Goal: Task Accomplishment & Management: Complete application form

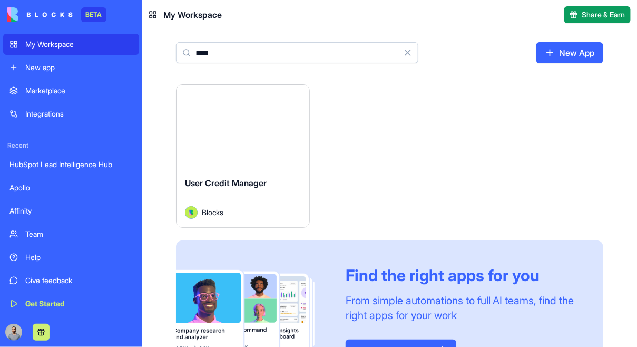
type input "****"
click at [284, 120] on div "Launch" at bounding box center [242, 126] width 133 height 83
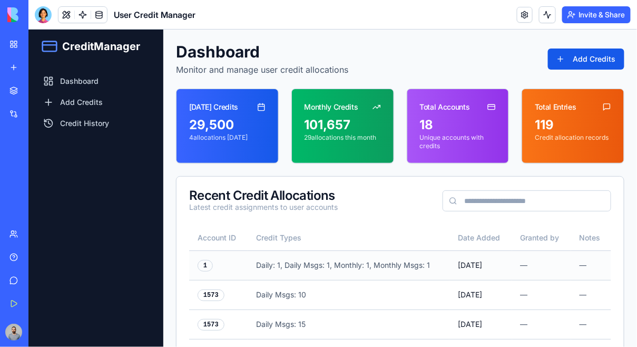
click at [590, 265] on div "—" at bounding box center [590, 264] width 23 height 11
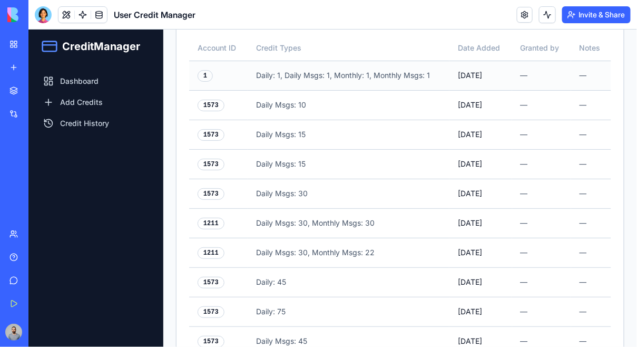
scroll to position [253, 0]
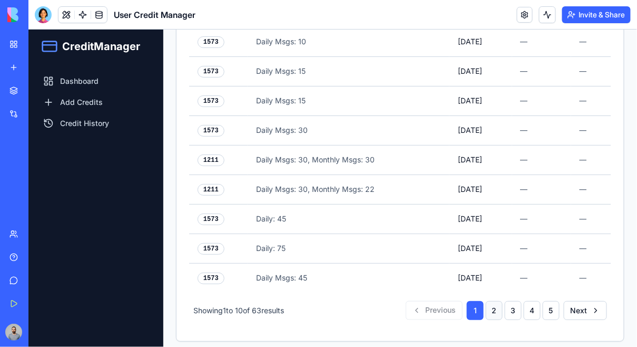
click at [495, 303] on button "2" at bounding box center [493, 309] width 17 height 19
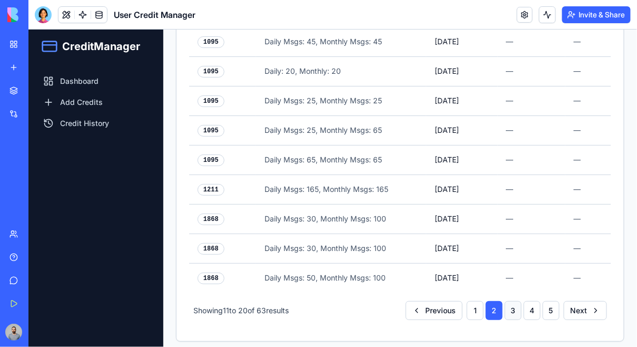
click at [518, 305] on button "3" at bounding box center [512, 309] width 17 height 19
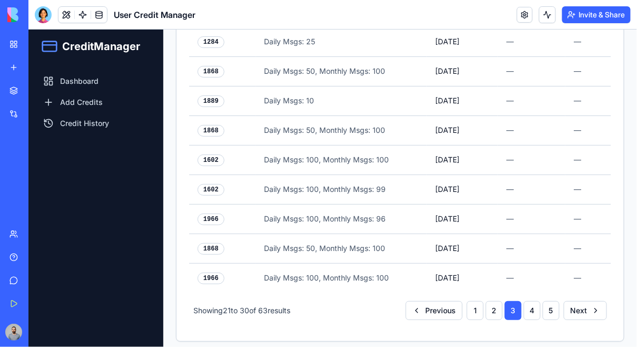
click at [541, 305] on div "1 2 3 4 5" at bounding box center [512, 309] width 93 height 19
click at [539, 305] on button "4" at bounding box center [531, 309] width 17 height 19
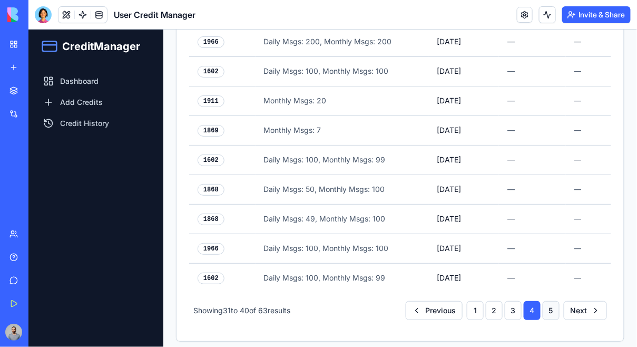
click at [556, 306] on button "5" at bounding box center [550, 309] width 17 height 19
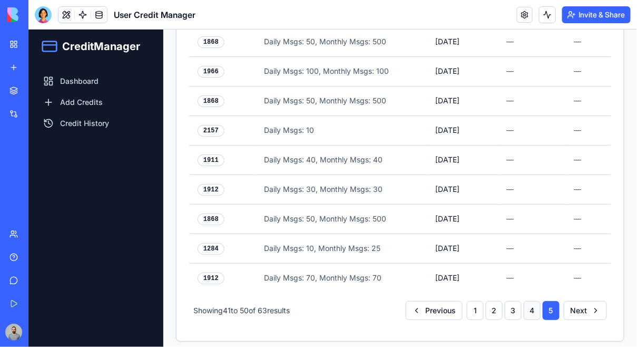
click at [538, 307] on button "4" at bounding box center [531, 309] width 17 height 19
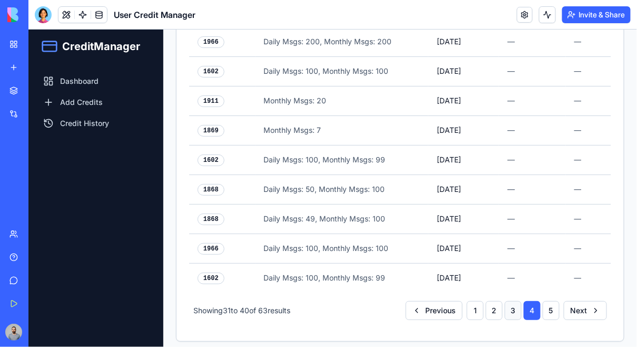
click at [518, 306] on button "3" at bounding box center [512, 309] width 17 height 19
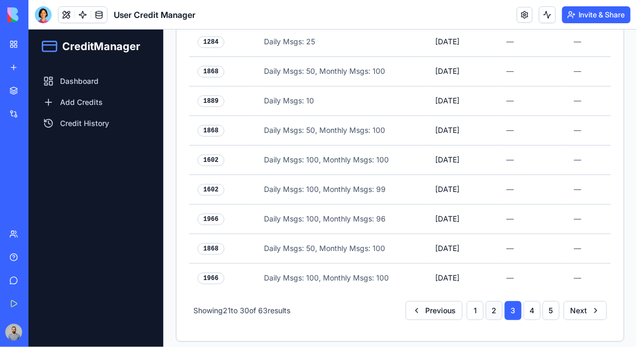
click at [500, 306] on button "2" at bounding box center [493, 309] width 17 height 19
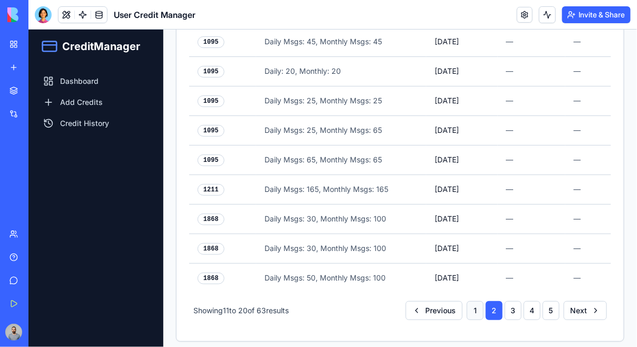
click at [482, 306] on button "1" at bounding box center [474, 309] width 17 height 19
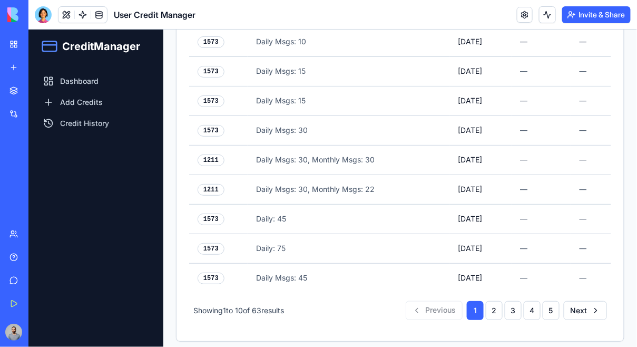
click at [447, 305] on div "Previous 1 2 3 4 5 Next" at bounding box center [505, 309] width 201 height 19
click at [560, 302] on div "Previous 1 2 3 4 5 Next" at bounding box center [505, 309] width 201 height 19
click at [578, 302] on button "Next" at bounding box center [584, 309] width 43 height 19
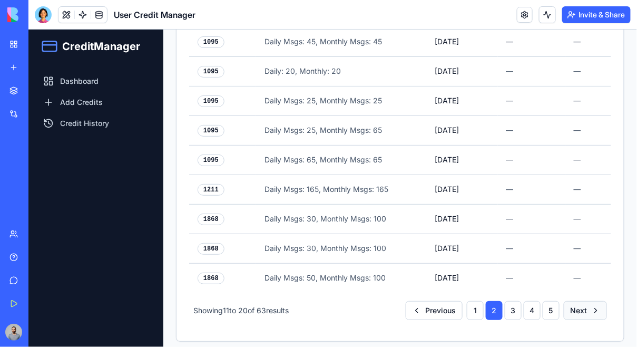
click at [578, 302] on button "Next" at bounding box center [584, 309] width 43 height 19
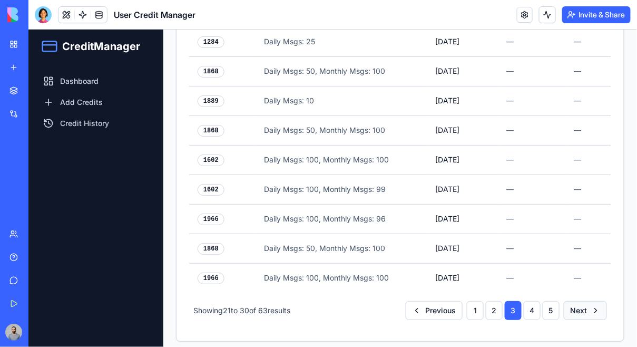
click at [578, 302] on button "Next" at bounding box center [584, 309] width 43 height 19
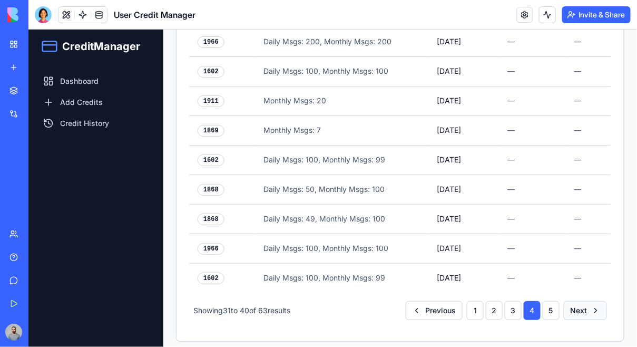
click at [578, 302] on button "Next" at bounding box center [584, 309] width 43 height 19
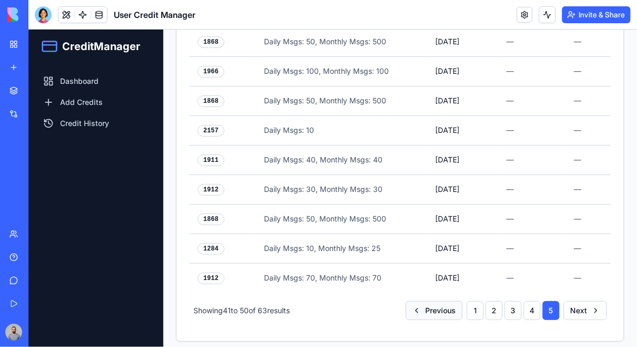
click at [441, 304] on button "Previous" at bounding box center [433, 309] width 57 height 19
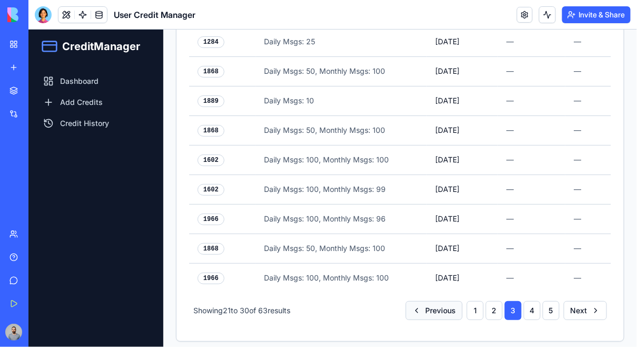
click at [444, 304] on button "Previous" at bounding box center [433, 309] width 57 height 19
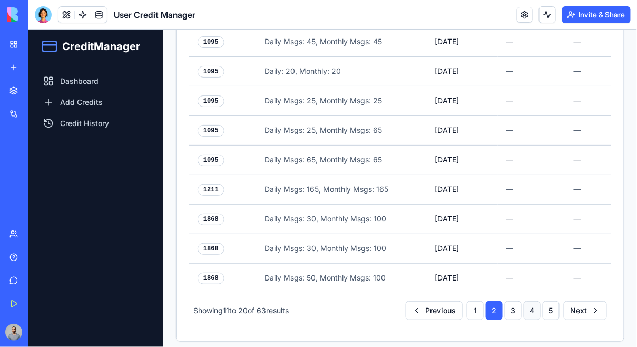
click at [539, 304] on button "4" at bounding box center [531, 309] width 17 height 19
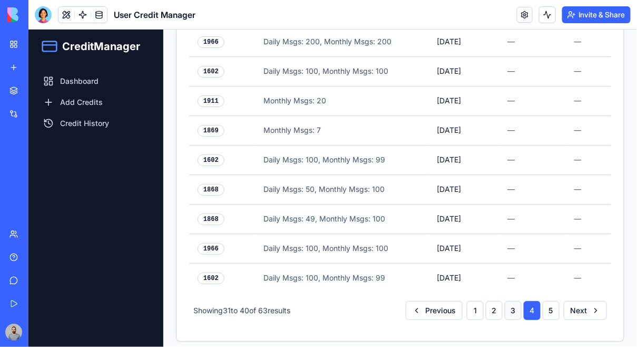
click at [515, 304] on button "3" at bounding box center [512, 309] width 17 height 19
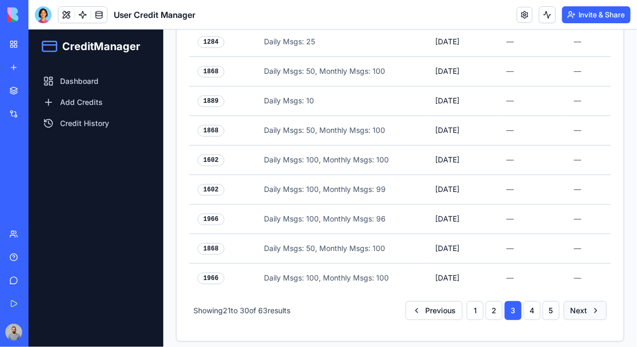
click at [569, 304] on button "Next" at bounding box center [584, 309] width 43 height 19
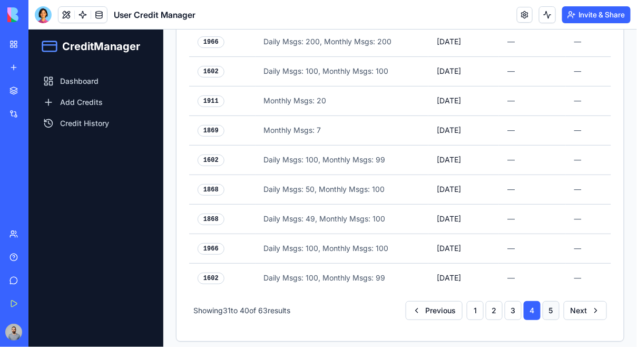
click at [554, 304] on button "5" at bounding box center [550, 309] width 17 height 19
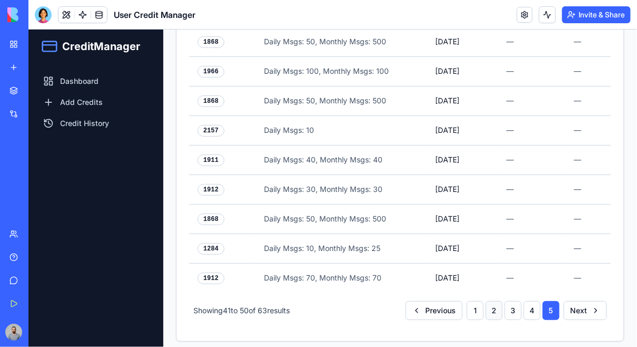
click at [496, 307] on button "2" at bounding box center [493, 309] width 17 height 19
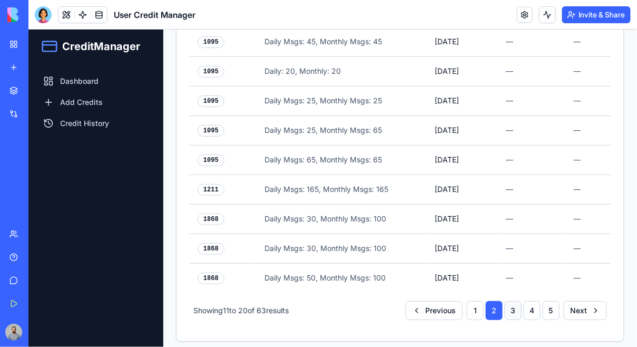
click at [519, 307] on button "3" at bounding box center [512, 309] width 17 height 19
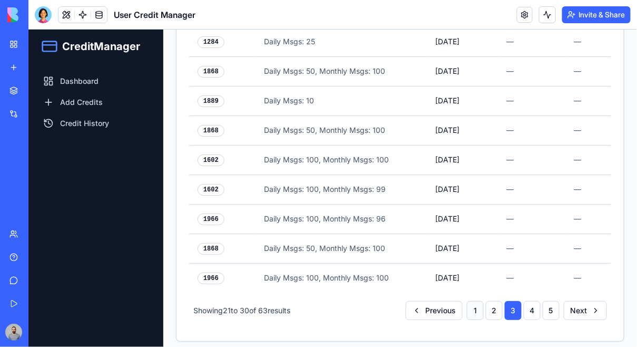
click at [475, 304] on button "1" at bounding box center [474, 309] width 17 height 19
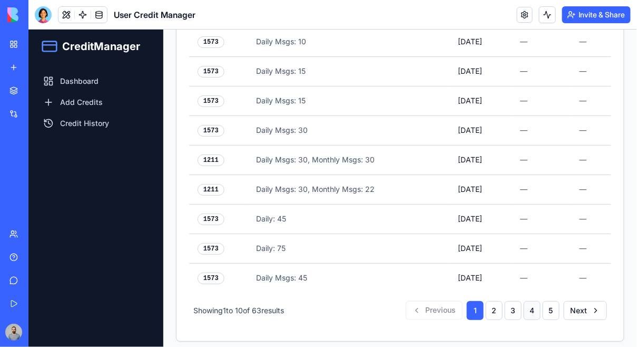
click at [530, 305] on button "4" at bounding box center [531, 309] width 17 height 19
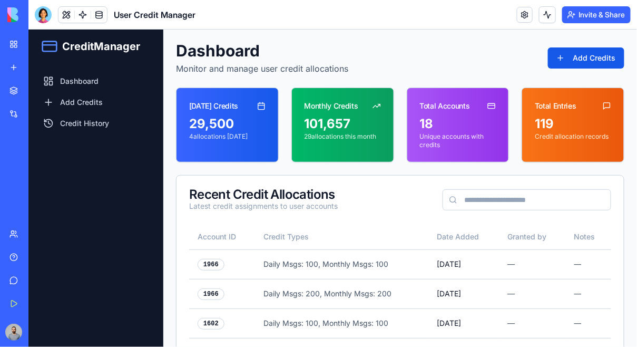
scroll to position [0, 0]
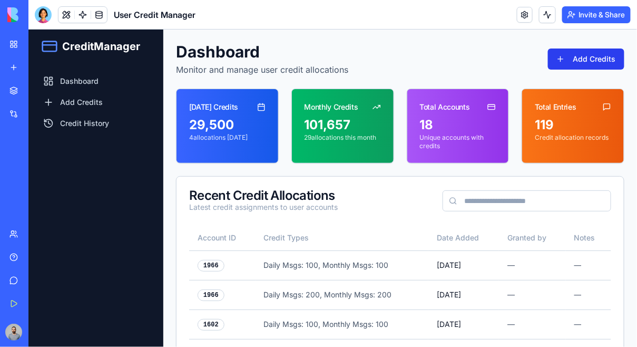
click at [581, 66] on button "Add Credits" at bounding box center [585, 58] width 76 height 21
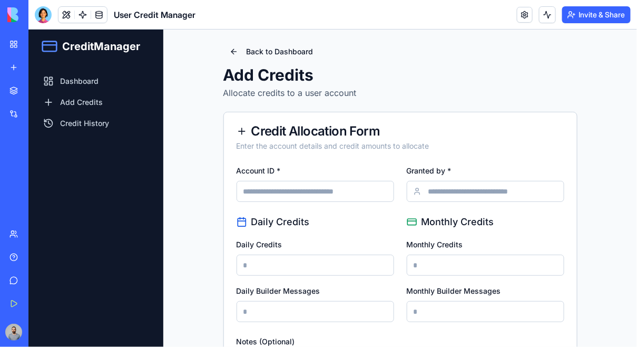
click at [297, 194] on input "Account ID *" at bounding box center [314, 190] width 157 height 21
paste input "****"
type input "****"
click at [462, 192] on input "Granted by *" at bounding box center [484, 190] width 157 height 21
type input "***"
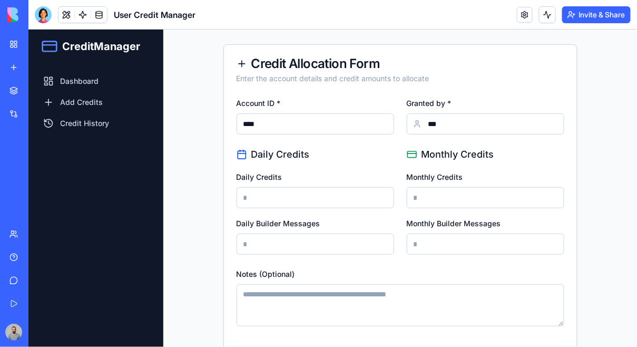
scroll to position [71, 0]
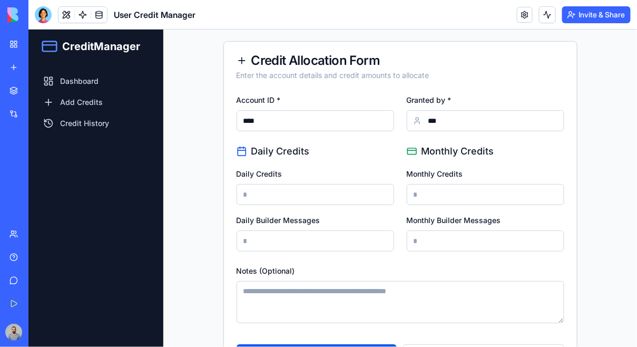
click at [339, 199] on input "Daily Credits" at bounding box center [314, 193] width 157 height 21
type input "*****"
click at [287, 244] on input "Daily Builder Messages" at bounding box center [314, 240] width 157 height 21
type input "****"
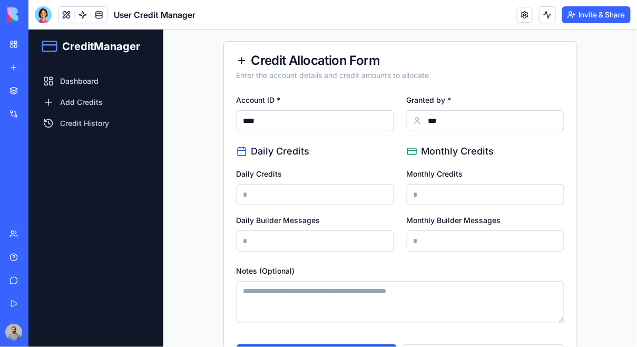
click at [449, 199] on input "Monthly Credits" at bounding box center [484, 193] width 157 height 21
type input "*****"
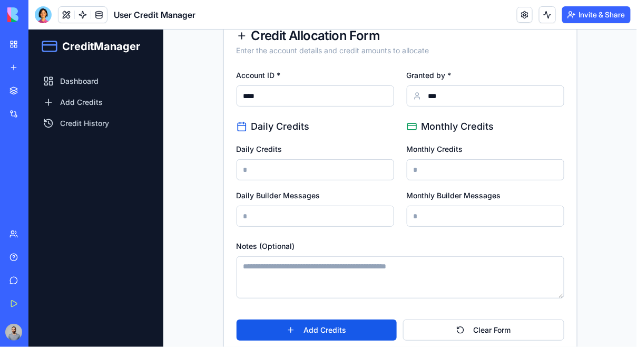
scroll to position [114, 0]
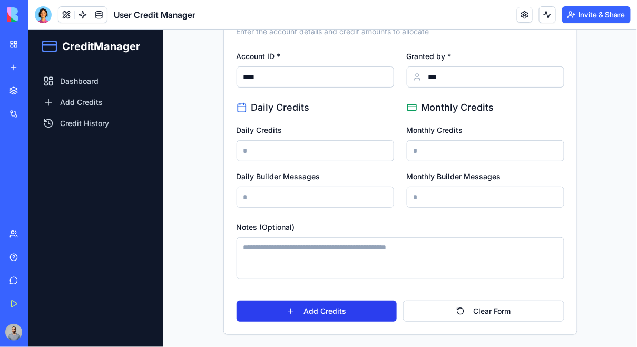
type input "****"
click at [344, 305] on button "Add Credits" at bounding box center [316, 310] width 160 height 21
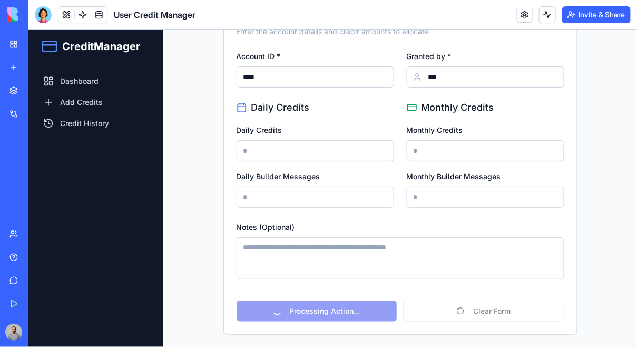
scroll to position [0, 0]
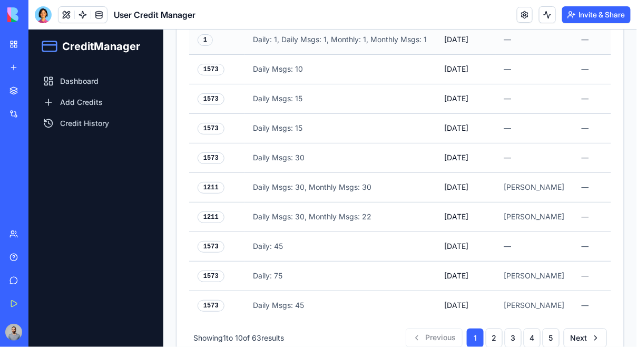
scroll to position [253, 0]
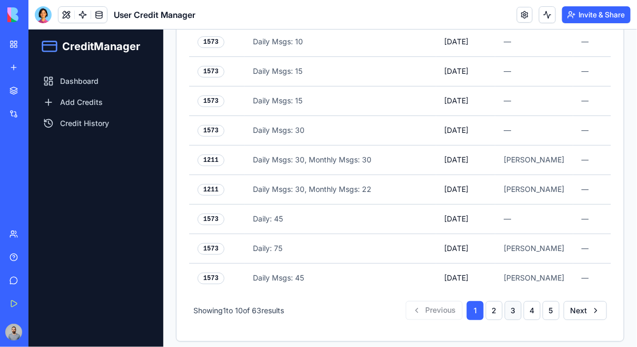
click at [515, 301] on button "3" at bounding box center [512, 309] width 17 height 19
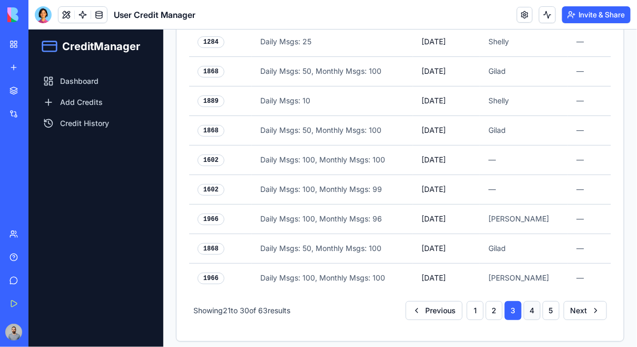
click at [536, 300] on button "4" at bounding box center [531, 309] width 17 height 19
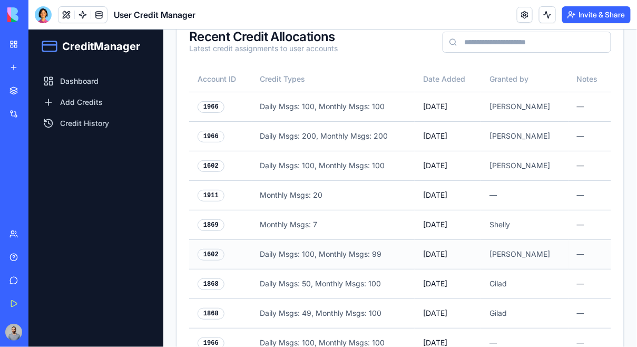
scroll to position [0, 0]
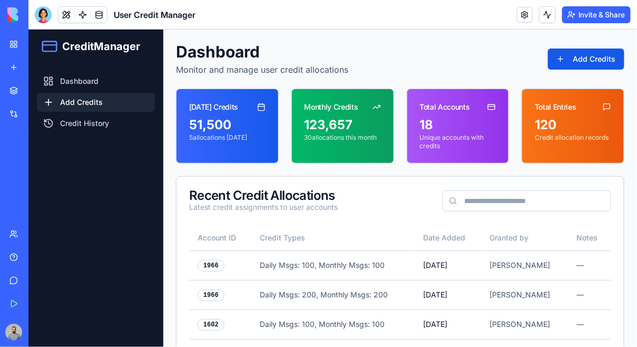
click at [95, 96] on link "Add Credits" at bounding box center [95, 101] width 118 height 19
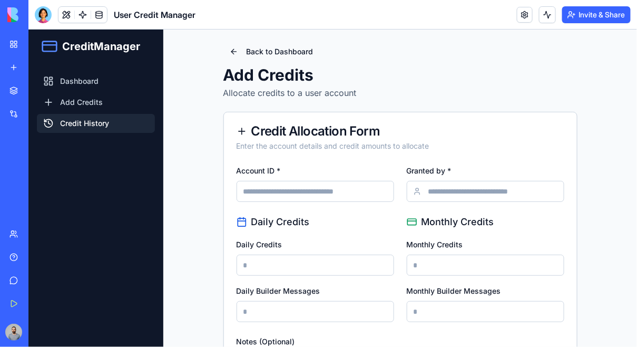
click at [103, 117] on link "Credit History" at bounding box center [95, 122] width 118 height 19
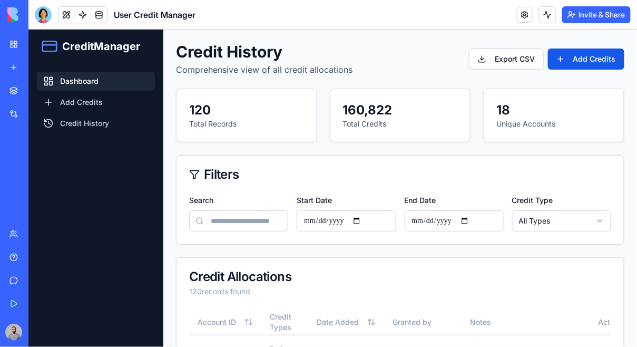
click at [107, 88] on link "Dashboard" at bounding box center [95, 80] width 118 height 19
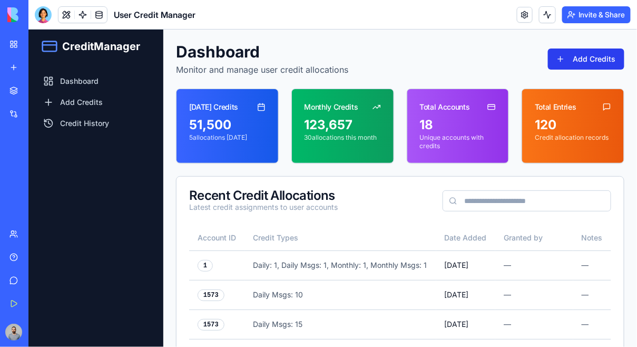
click at [593, 55] on button "Add Credits" at bounding box center [585, 58] width 76 height 21
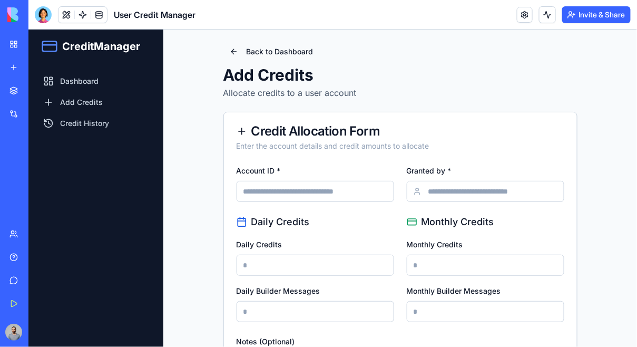
click at [259, 53] on button "Back to Dashboard" at bounding box center [271, 51] width 96 height 19
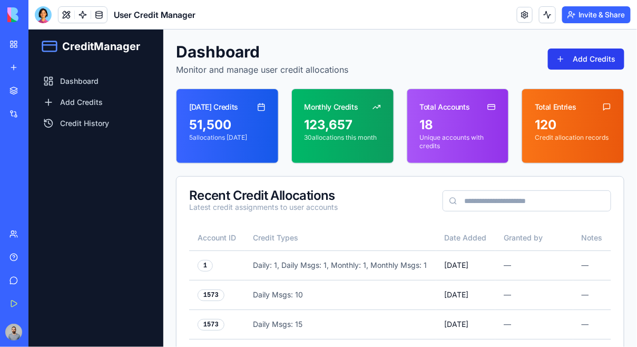
click at [565, 57] on button "Add Credits" at bounding box center [585, 58] width 76 height 21
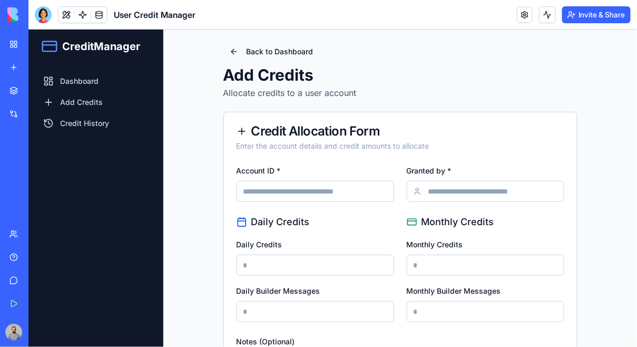
click at [284, 56] on button "Back to Dashboard" at bounding box center [271, 51] width 96 height 19
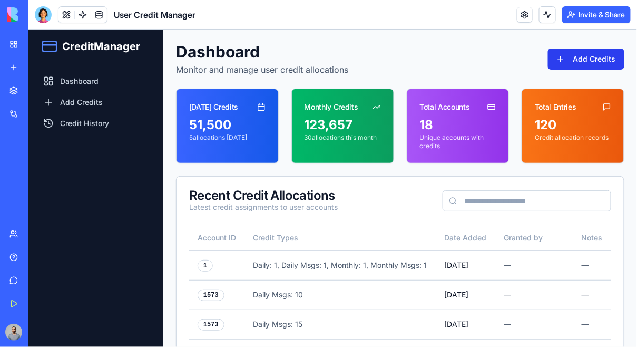
click at [574, 63] on button "Add Credits" at bounding box center [585, 58] width 76 height 21
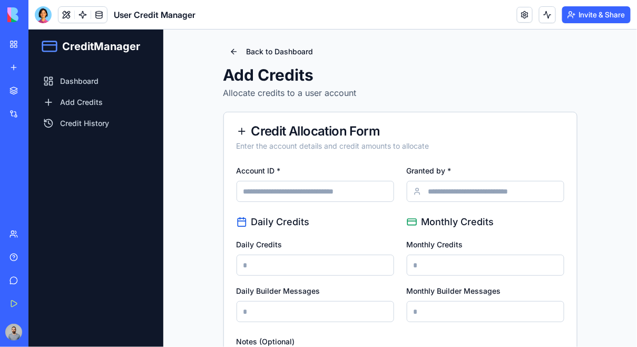
click at [314, 48] on button "Back to Dashboard" at bounding box center [271, 51] width 96 height 19
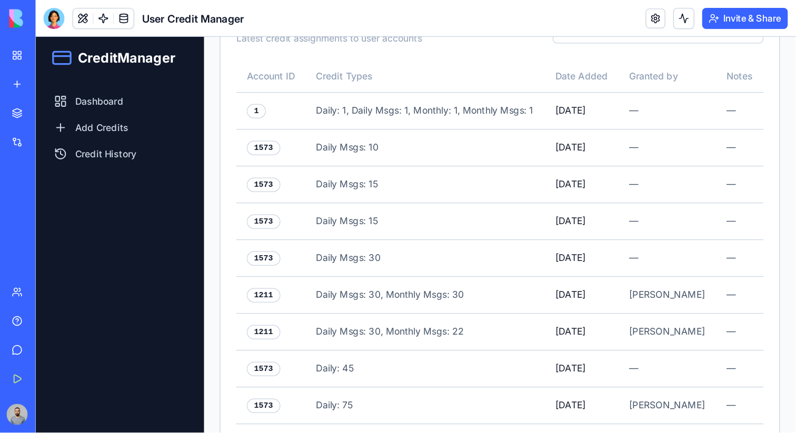
scroll to position [253, 0]
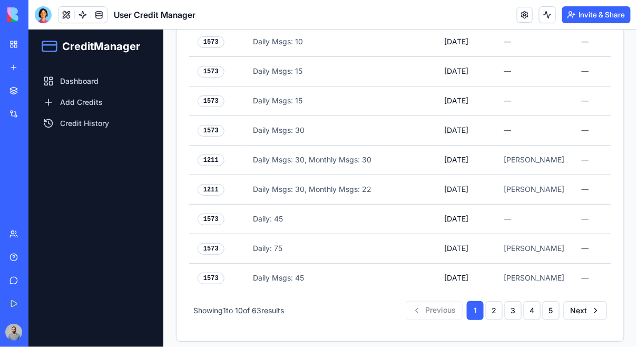
click at [524, 300] on div "1 2 3 4 5" at bounding box center [512, 309] width 93 height 19
click at [518, 300] on button "3" at bounding box center [512, 309] width 17 height 19
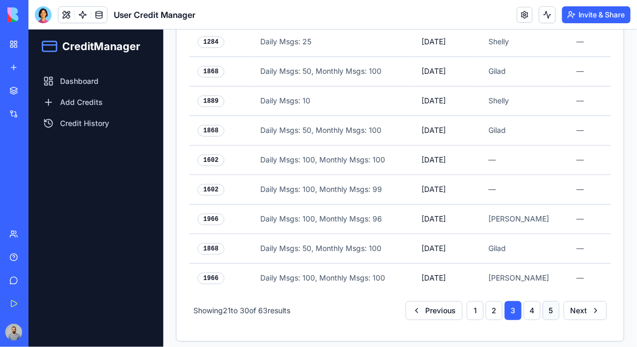
click at [547, 300] on button "5" at bounding box center [550, 309] width 17 height 19
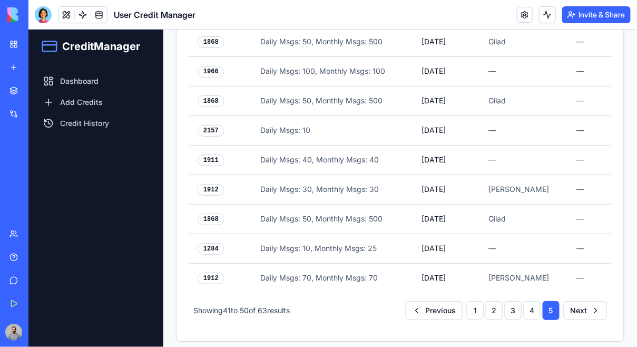
click at [505, 300] on div "1 2 3 4 5" at bounding box center [512, 309] width 93 height 19
click at [501, 300] on button "2" at bounding box center [493, 309] width 17 height 19
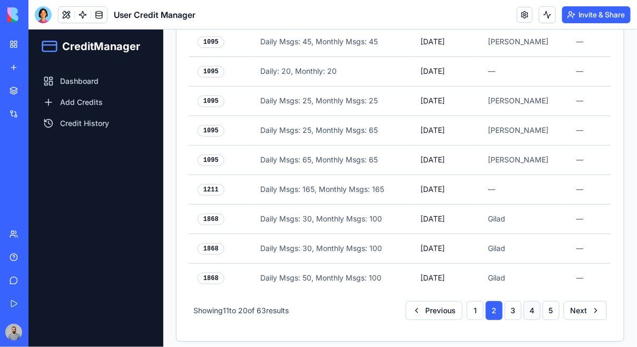
click at [535, 301] on button "4" at bounding box center [531, 309] width 17 height 19
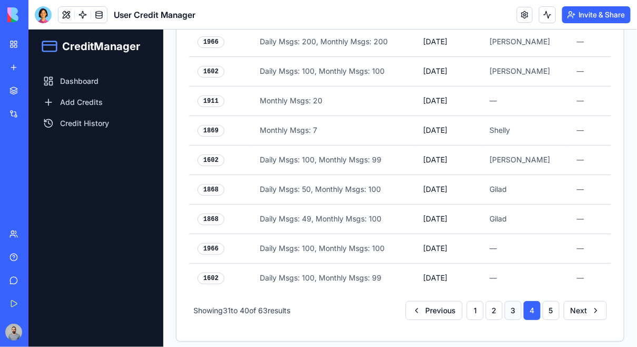
click at [513, 301] on button "3" at bounding box center [512, 309] width 17 height 19
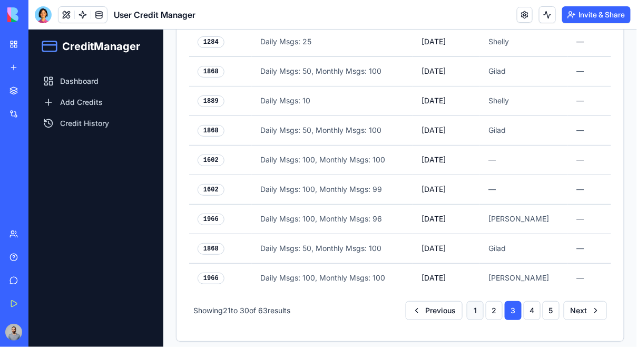
click at [483, 301] on button "1" at bounding box center [474, 309] width 17 height 19
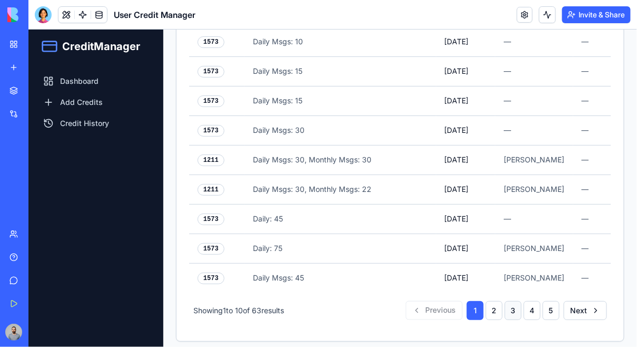
click at [509, 304] on button "3" at bounding box center [512, 309] width 17 height 19
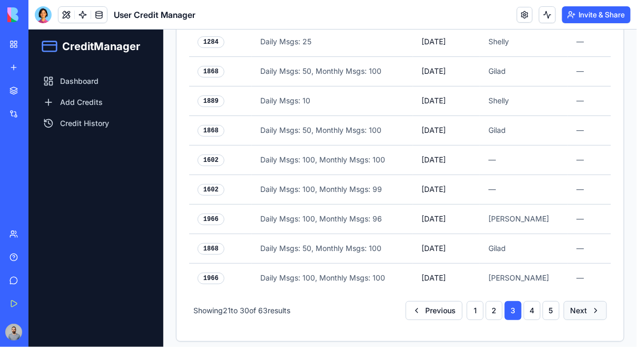
click at [567, 304] on button "Next" at bounding box center [584, 309] width 43 height 19
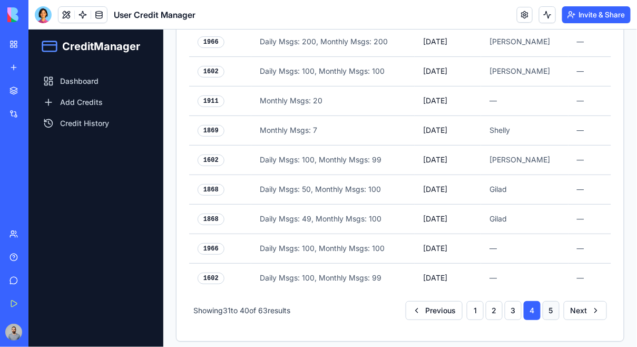
click at [549, 304] on button "5" at bounding box center [550, 309] width 17 height 19
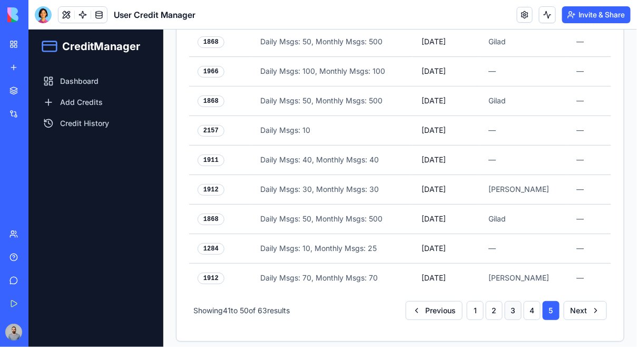
click at [518, 304] on button "3" at bounding box center [512, 309] width 17 height 19
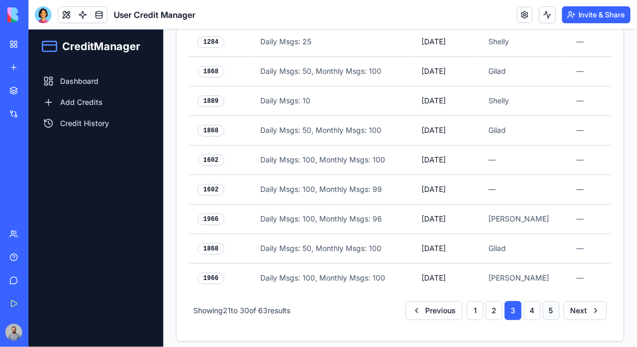
click at [546, 304] on button "5" at bounding box center [550, 309] width 17 height 19
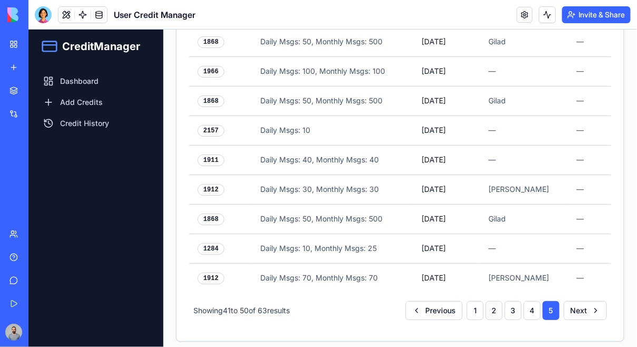
click at [495, 304] on button "2" at bounding box center [493, 309] width 17 height 19
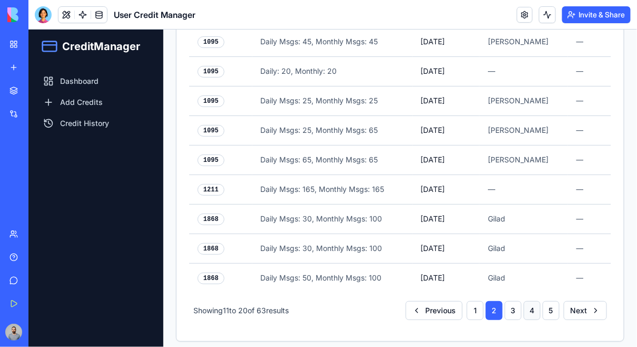
click at [539, 304] on button "4" at bounding box center [531, 309] width 17 height 19
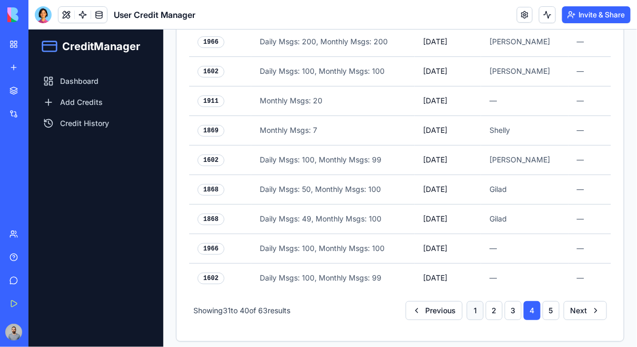
click at [474, 304] on button "1" at bounding box center [474, 309] width 17 height 19
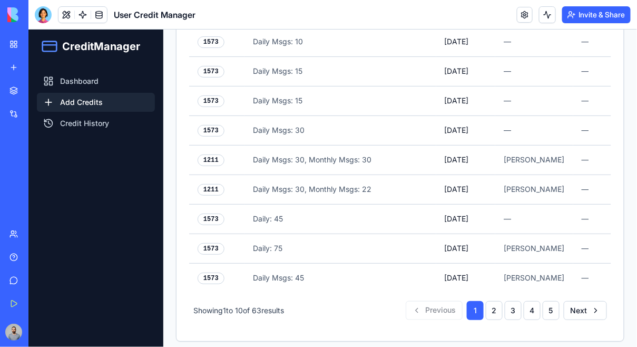
click at [83, 96] on link "Add Credits" at bounding box center [95, 101] width 118 height 19
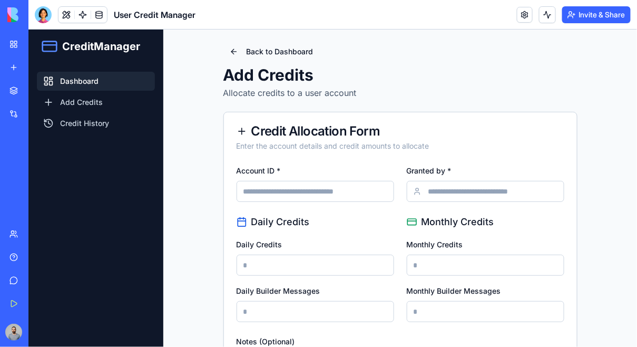
click at [90, 86] on link "Dashboard" at bounding box center [95, 80] width 118 height 19
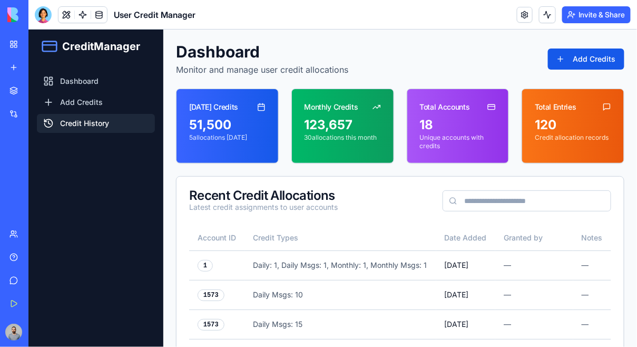
click at [100, 124] on link "Credit History" at bounding box center [95, 122] width 118 height 19
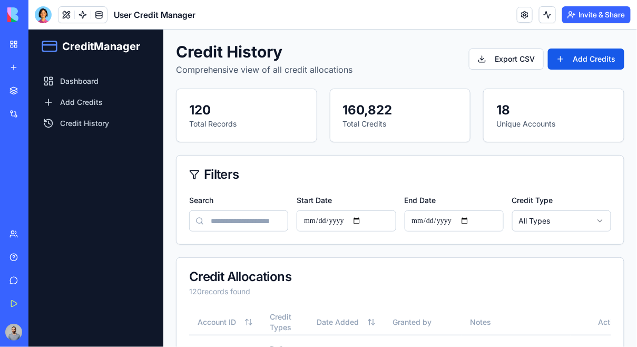
click at [104, 112] on nav "Dashboard Add Credits Credit History" at bounding box center [95, 204] width 135 height 283
click at [120, 97] on link "Add Credits" at bounding box center [95, 101] width 118 height 19
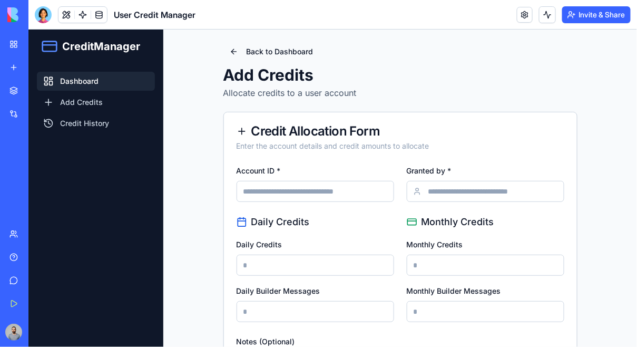
click at [116, 85] on link "Dashboard" at bounding box center [95, 80] width 118 height 19
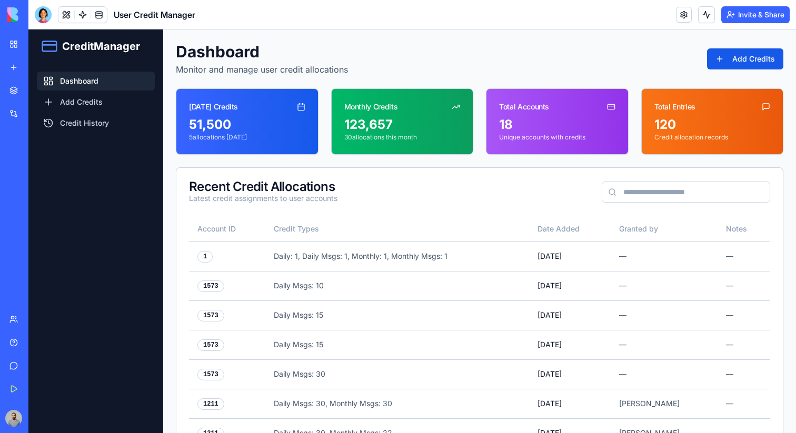
click at [104, 90] on link "Dashboard" at bounding box center [96, 81] width 118 height 19
click at [104, 98] on link "Add Credits" at bounding box center [96, 102] width 118 height 19
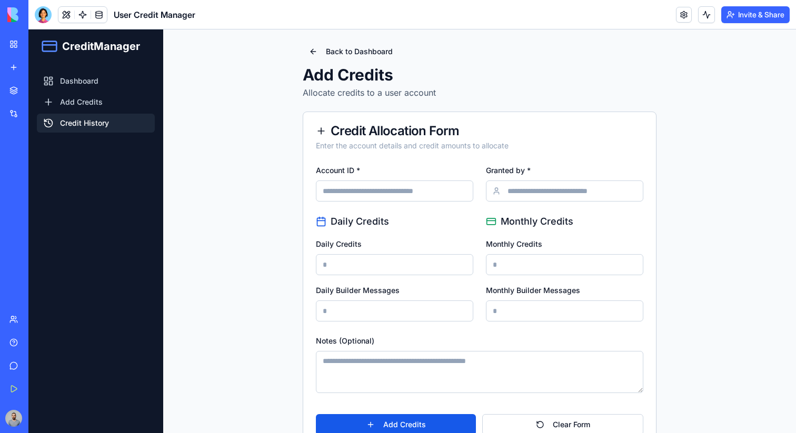
click at [103, 119] on link "Credit History" at bounding box center [96, 123] width 118 height 19
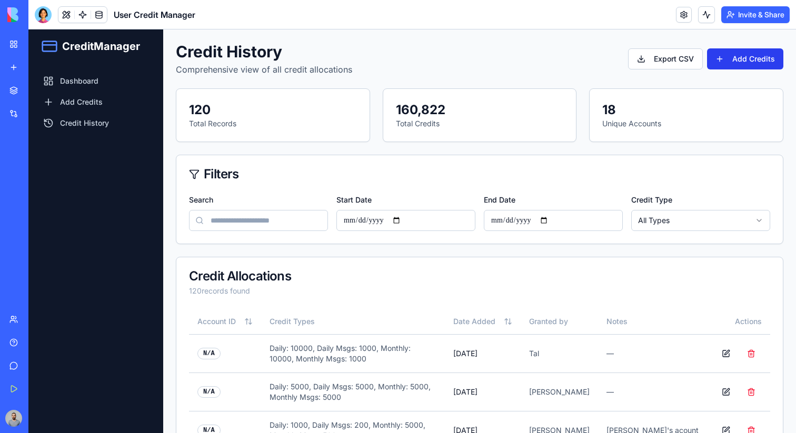
click at [636, 58] on button "Add Credits" at bounding box center [745, 58] width 76 height 21
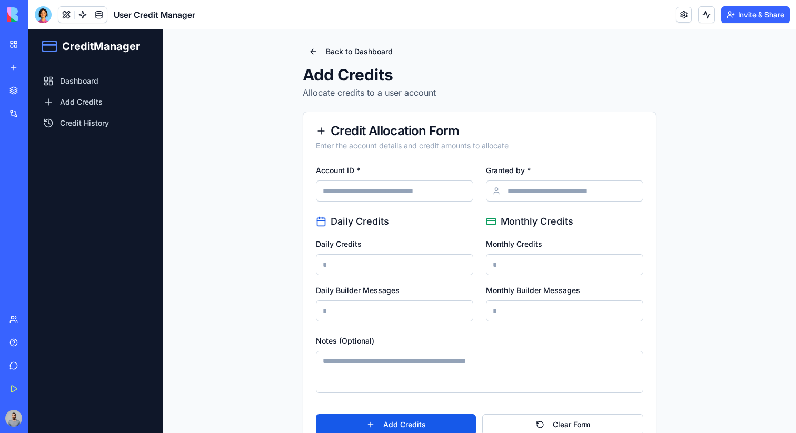
click at [364, 52] on button "Back to Dashboard" at bounding box center [351, 51] width 96 height 19
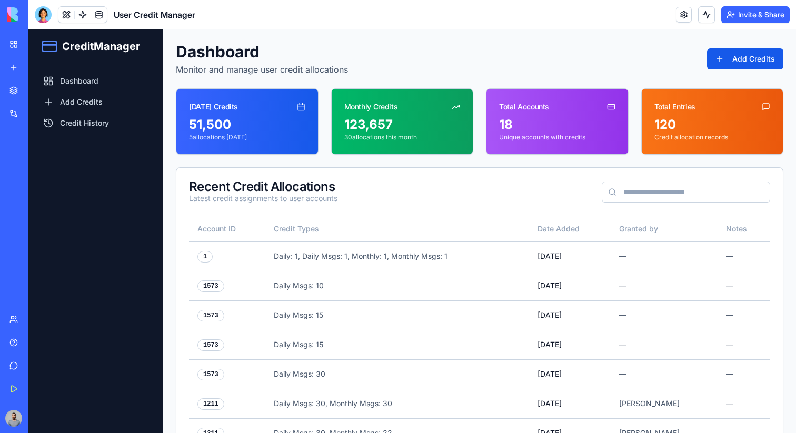
click at [11, 37] on link "My Workspace" at bounding box center [24, 44] width 42 height 21
